Goal: Transaction & Acquisition: Book appointment/travel/reservation

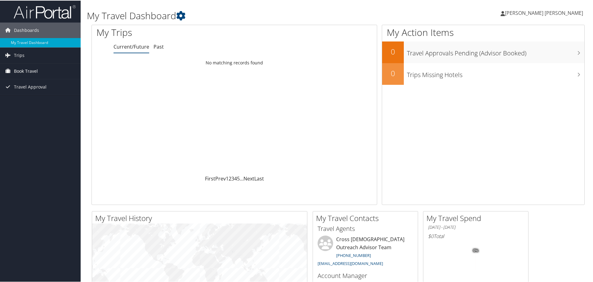
click at [22, 64] on span "Book Travel" at bounding box center [26, 70] width 24 height 15
click at [42, 100] on link "Book/Manage Online Trips" at bounding box center [40, 101] width 81 height 9
